Goal: Check status: Check status

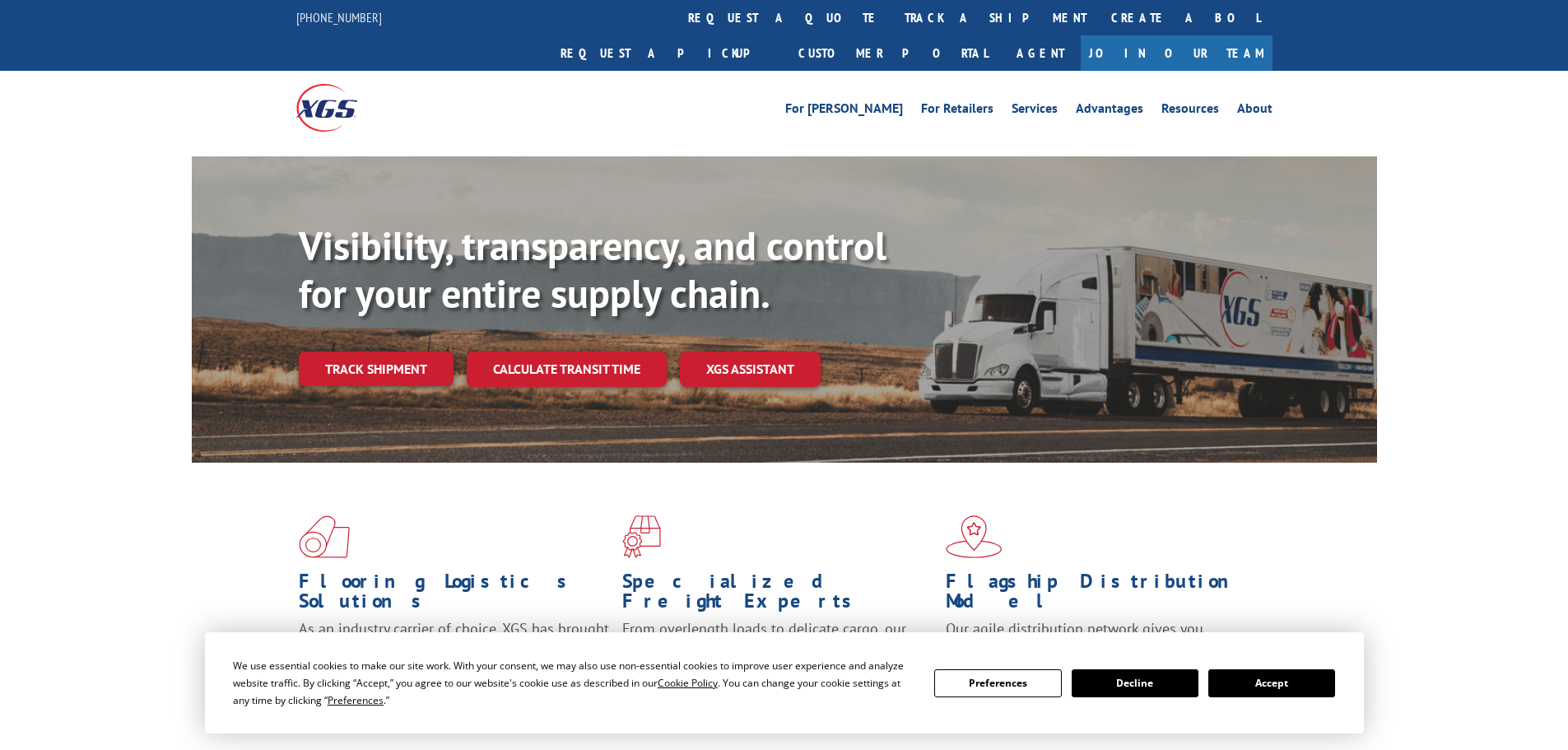
click at [403, 352] on div "Visibility, transparency, and control for your entire supply chain. Track shipm…" at bounding box center [838, 337] width 1078 height 230
click at [401, 351] on link "Track shipment" at bounding box center [375, 369] width 155 height 35
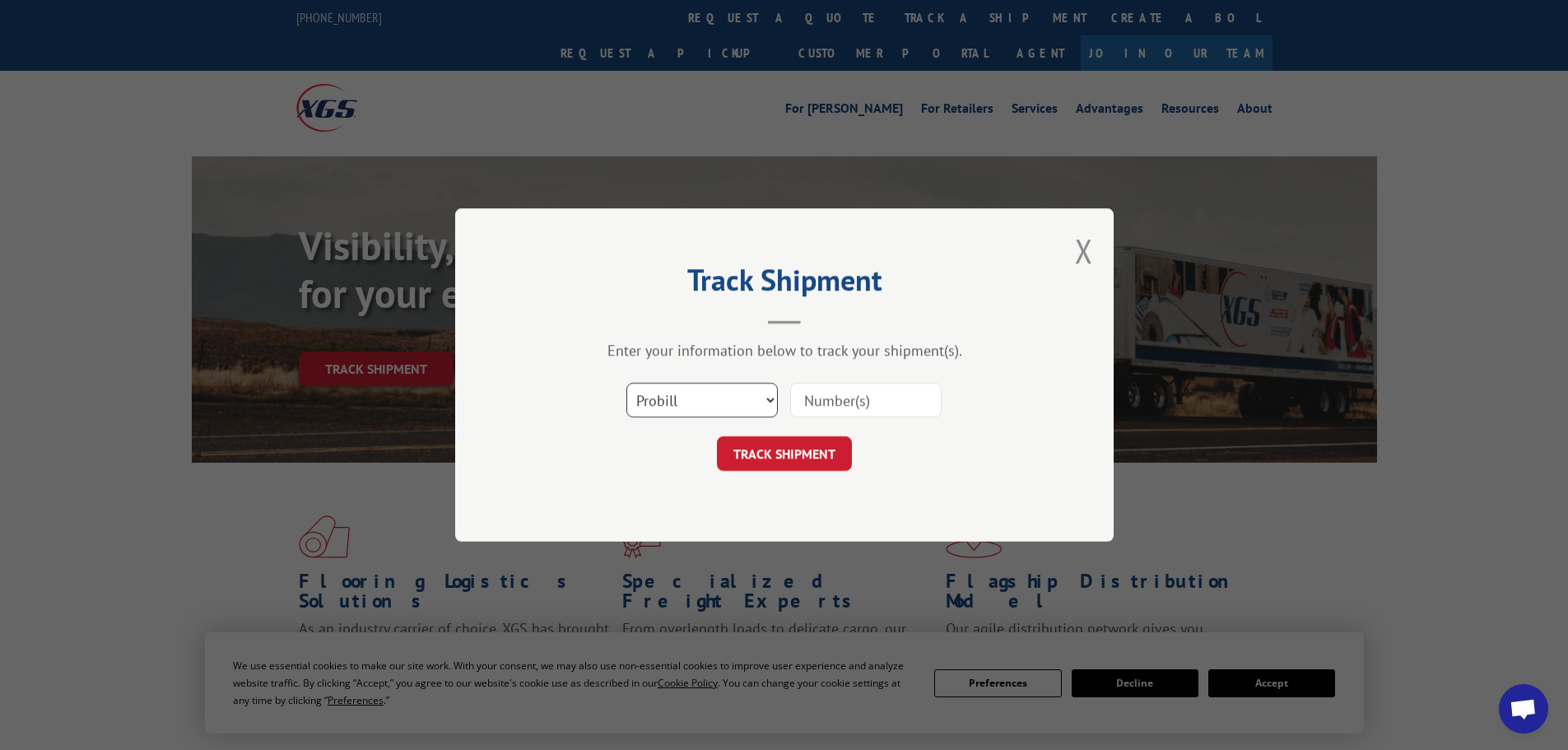
click at [749, 397] on select "Select category... Probill BOL PO" at bounding box center [701, 400] width 151 height 35
select select "bol"
click at [626, 383] on select "Select category... Probill BOL PO" at bounding box center [701, 400] width 151 height 35
click at [840, 399] on input at bounding box center [865, 400] width 151 height 35
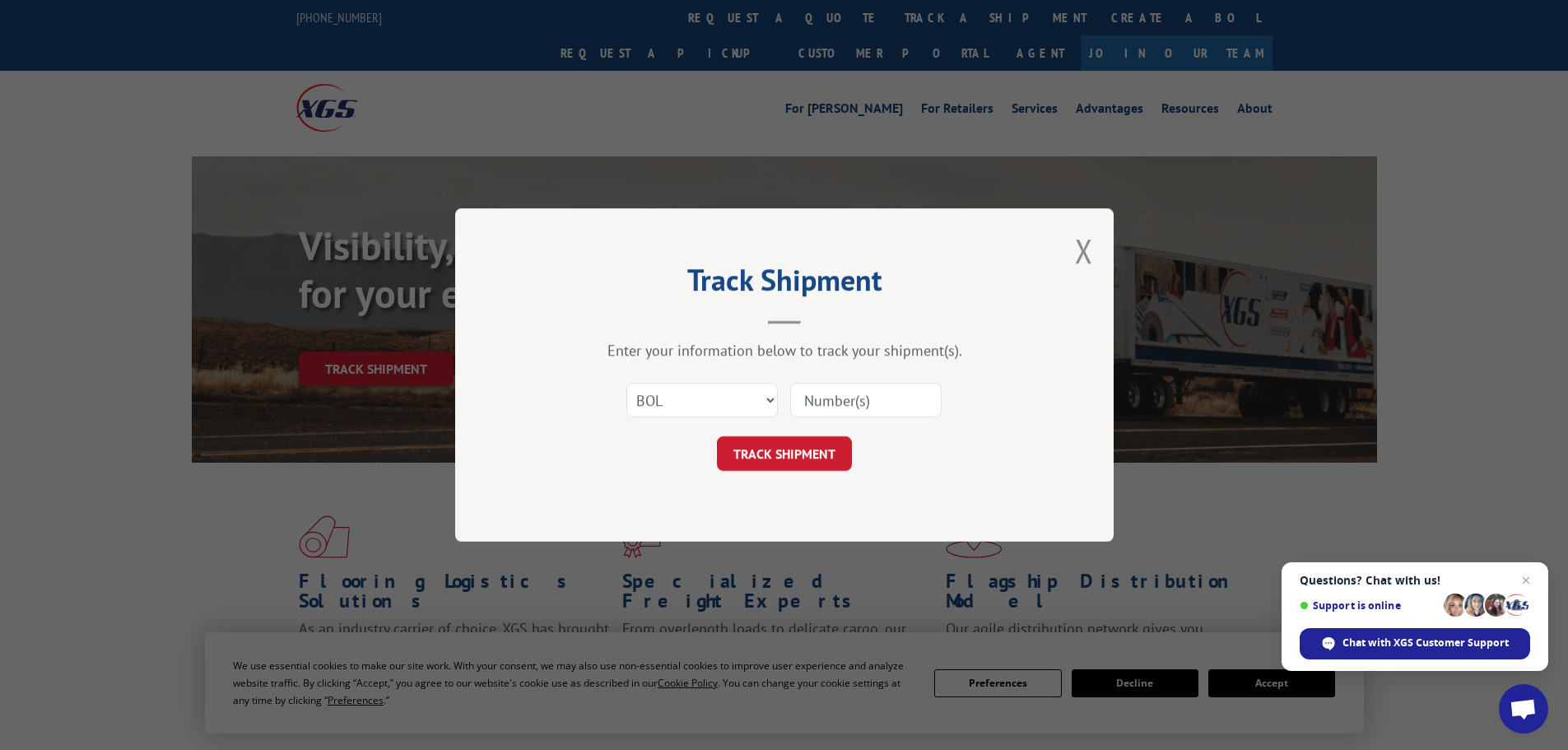
paste input "6869563"
type input "6869563"
click at [781, 441] on button "TRACK SHIPMENT" at bounding box center [784, 453] width 135 height 35
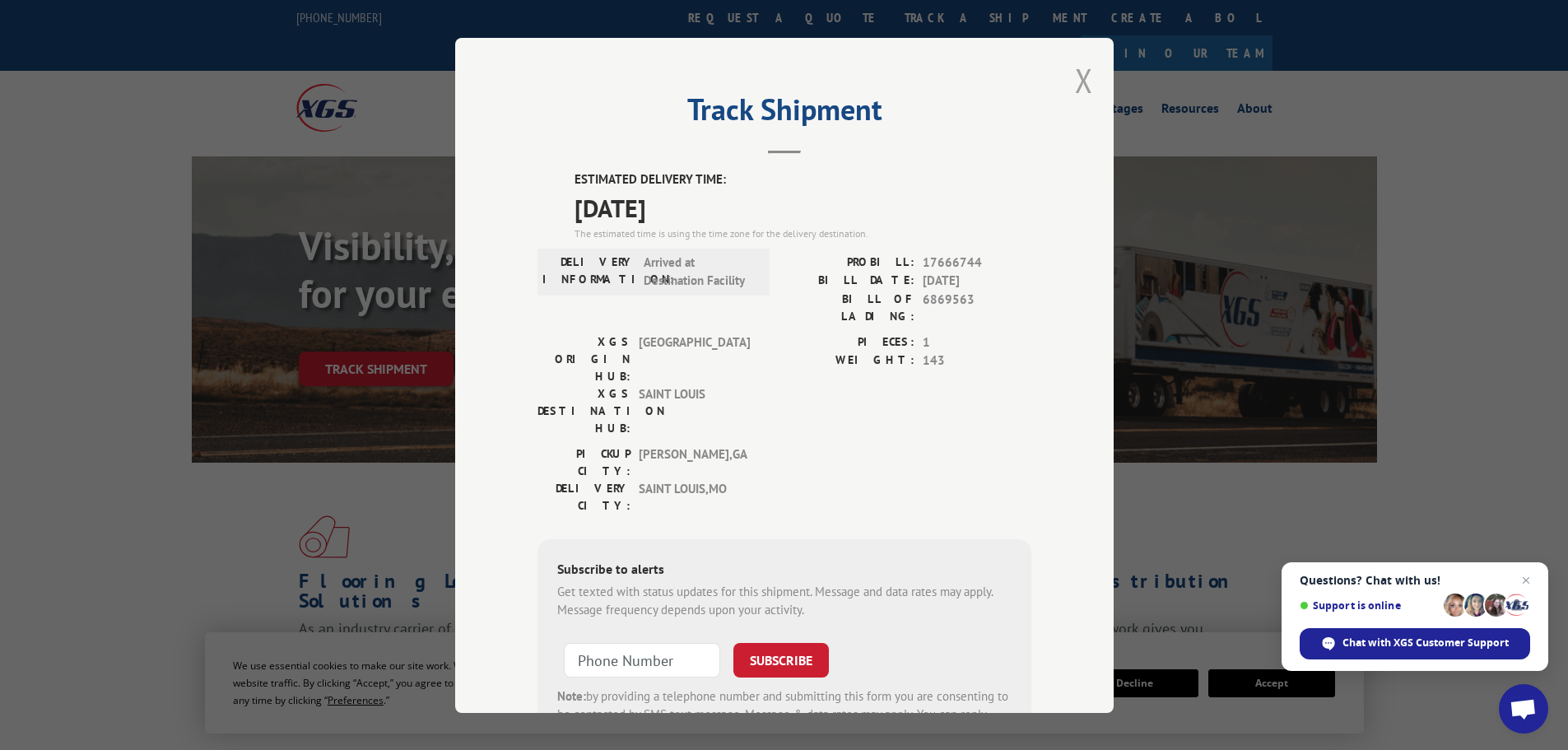
click at [1085, 79] on button "Close modal" at bounding box center [1084, 80] width 18 height 44
